Goal: Task Accomplishment & Management: Use online tool/utility

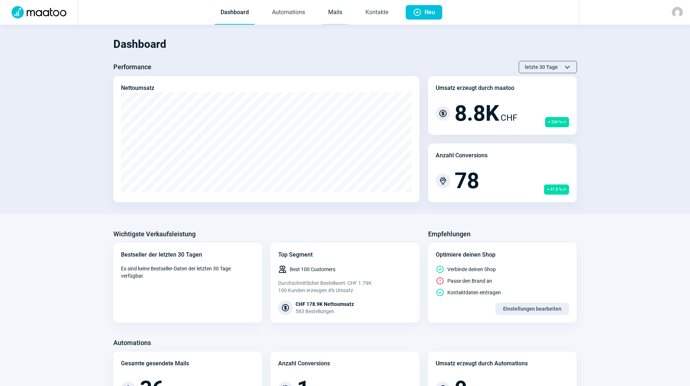
click at [334, 15] on link "Mails" at bounding box center [335, 13] width 26 height 24
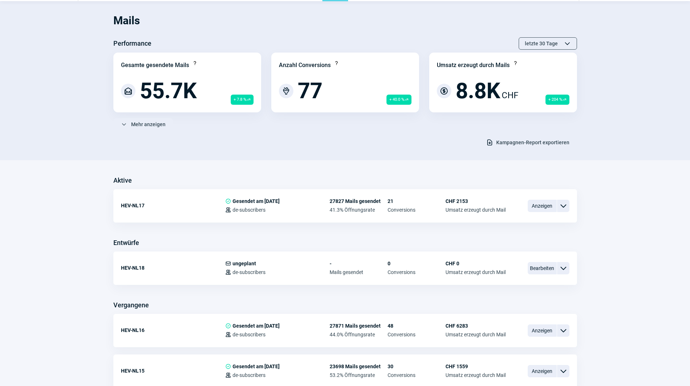
scroll to position [72, 0]
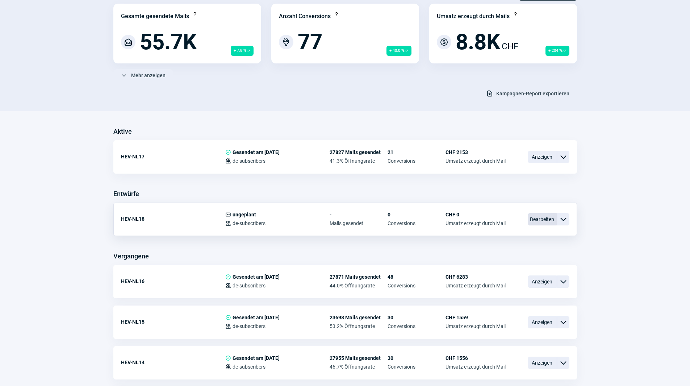
click at [541, 222] on span "Bearbeiten" at bounding box center [542, 219] width 29 height 12
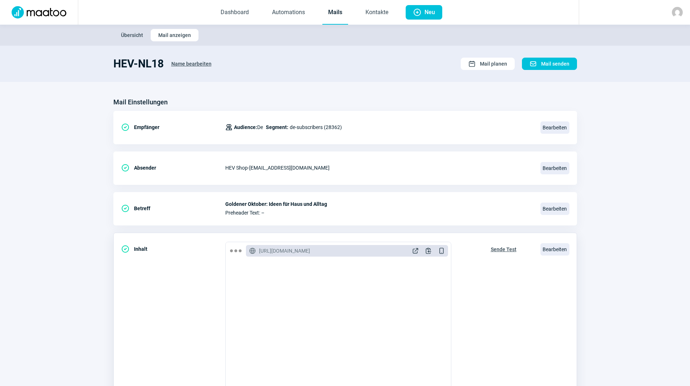
click at [496, 249] on span "Sende Test" at bounding box center [504, 249] width 26 height 12
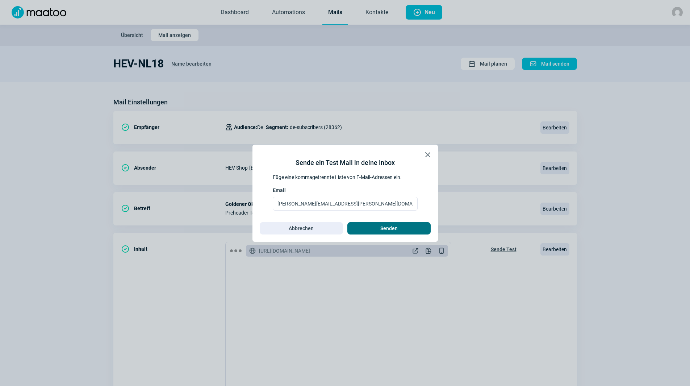
click at [383, 226] on span "Senden" at bounding box center [388, 228] width 17 height 12
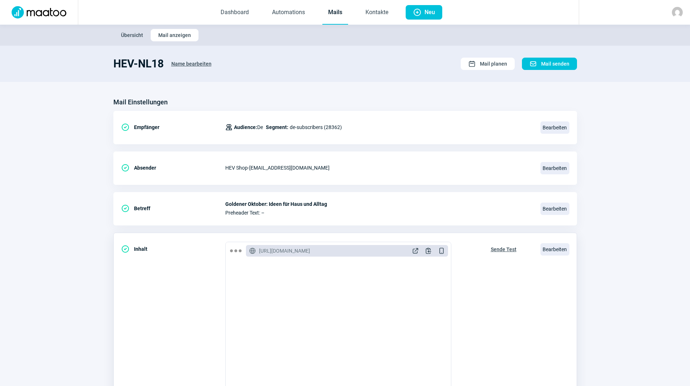
click at [506, 250] on span "Sende Test" at bounding box center [504, 249] width 26 height 12
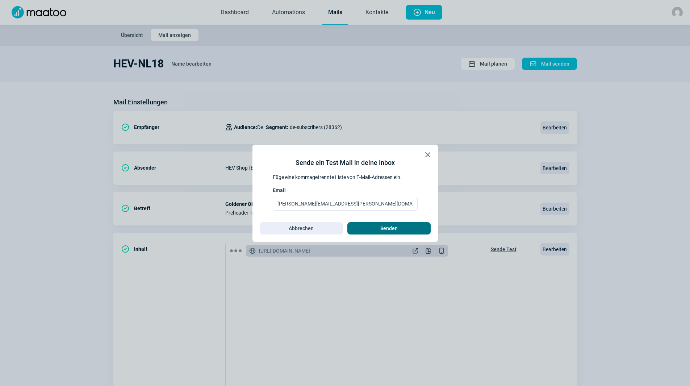
click at [367, 227] on span "Senden" at bounding box center [389, 228] width 68 height 12
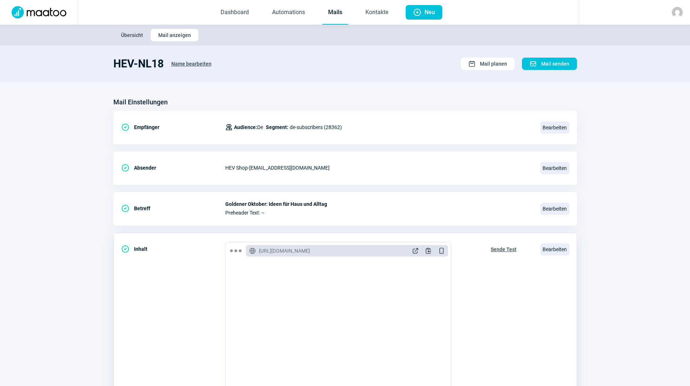
click at [509, 249] on span "Sende Test" at bounding box center [504, 249] width 26 height 12
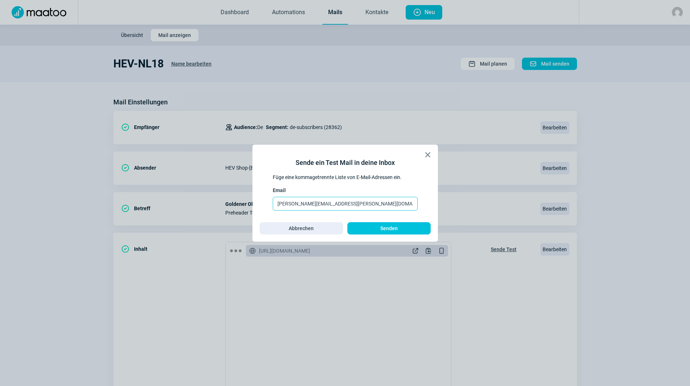
drag, startPoint x: 306, startPoint y: 201, endPoint x: 212, endPoint y: 202, distance: 93.4
click at [212, 202] on div "X icon Sende ein Test Mail in deine Inbox Füge eine kommagetrennte Liste von E-…" at bounding box center [345, 193] width 690 height 386
type input "[EMAIL_ADDRESS][PERSON_NAME][DOMAIN_NAME]"
click at [383, 227] on span "Senden" at bounding box center [388, 228] width 17 height 12
